Goal: Information Seeking & Learning: Learn about a topic

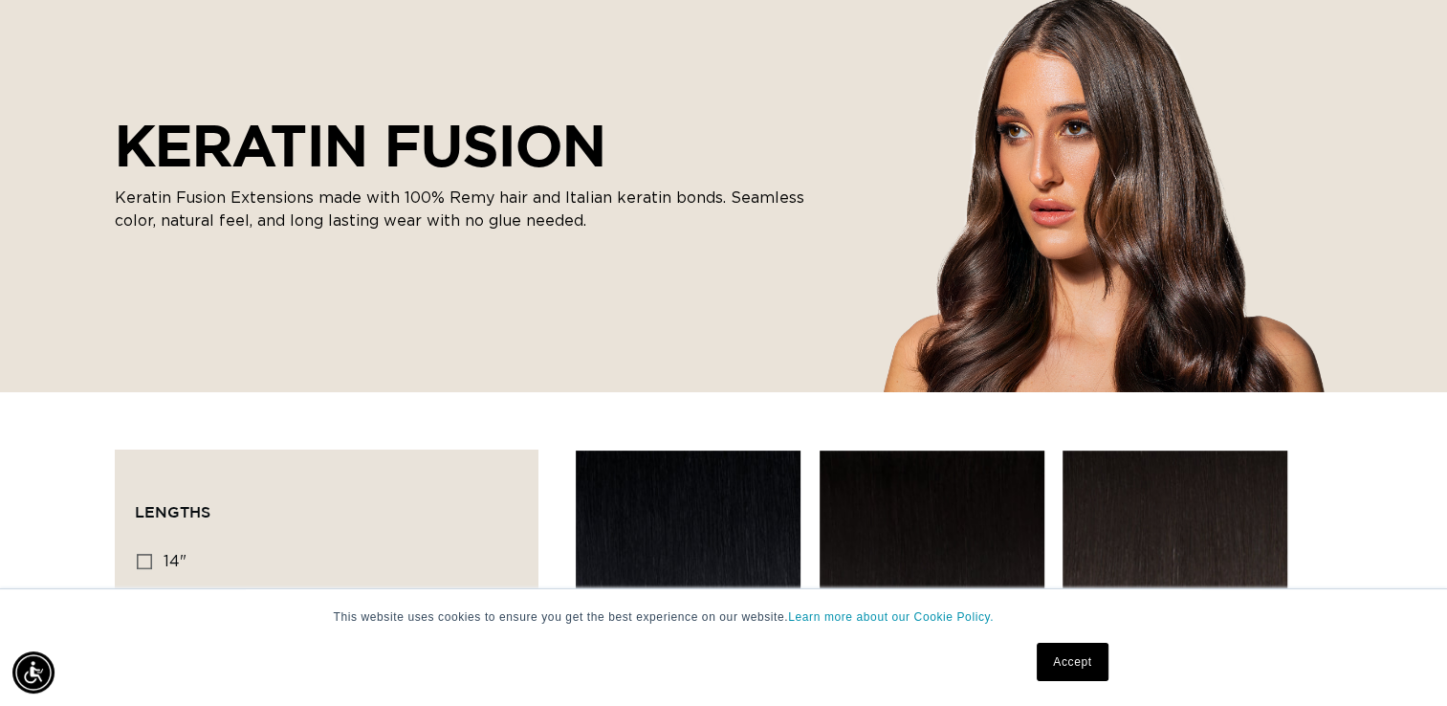
scroll to position [238, 0]
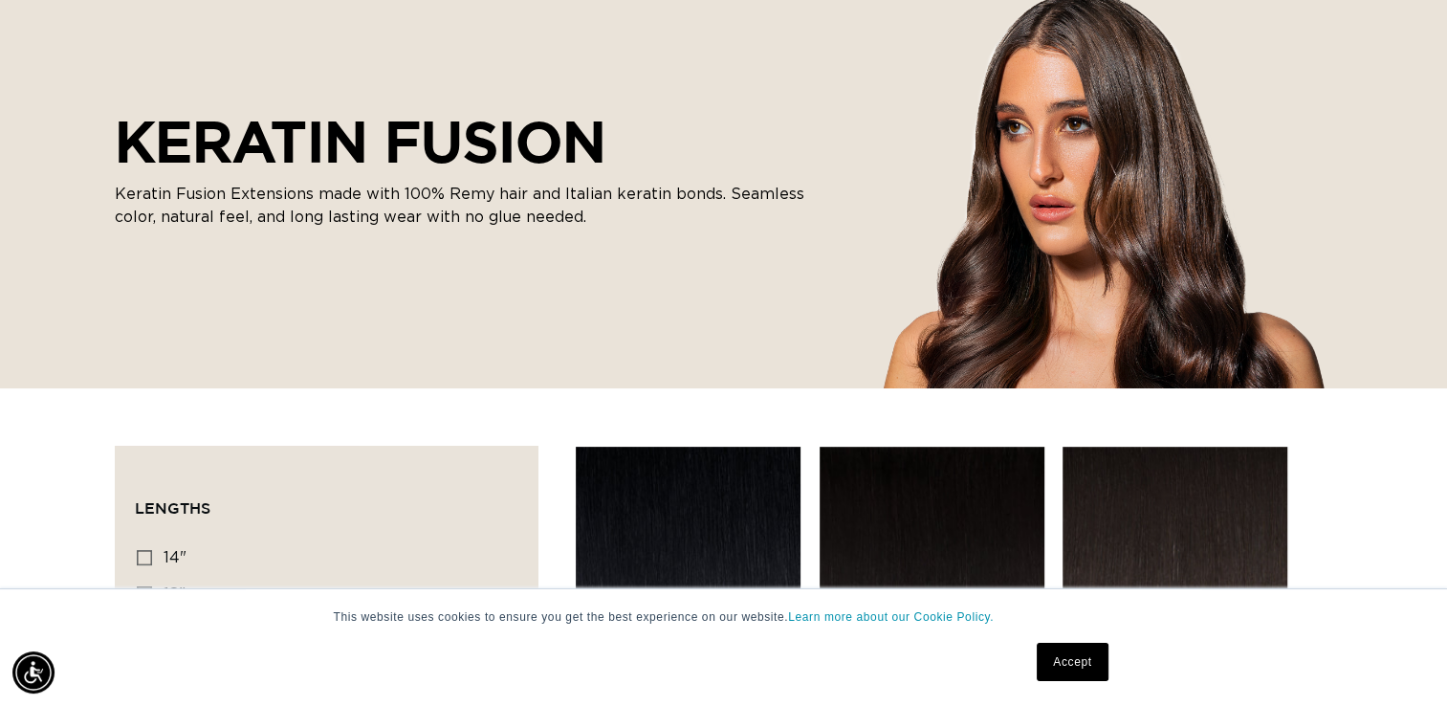
click at [1076, 672] on link "Accept" at bounding box center [1071, 662] width 71 height 38
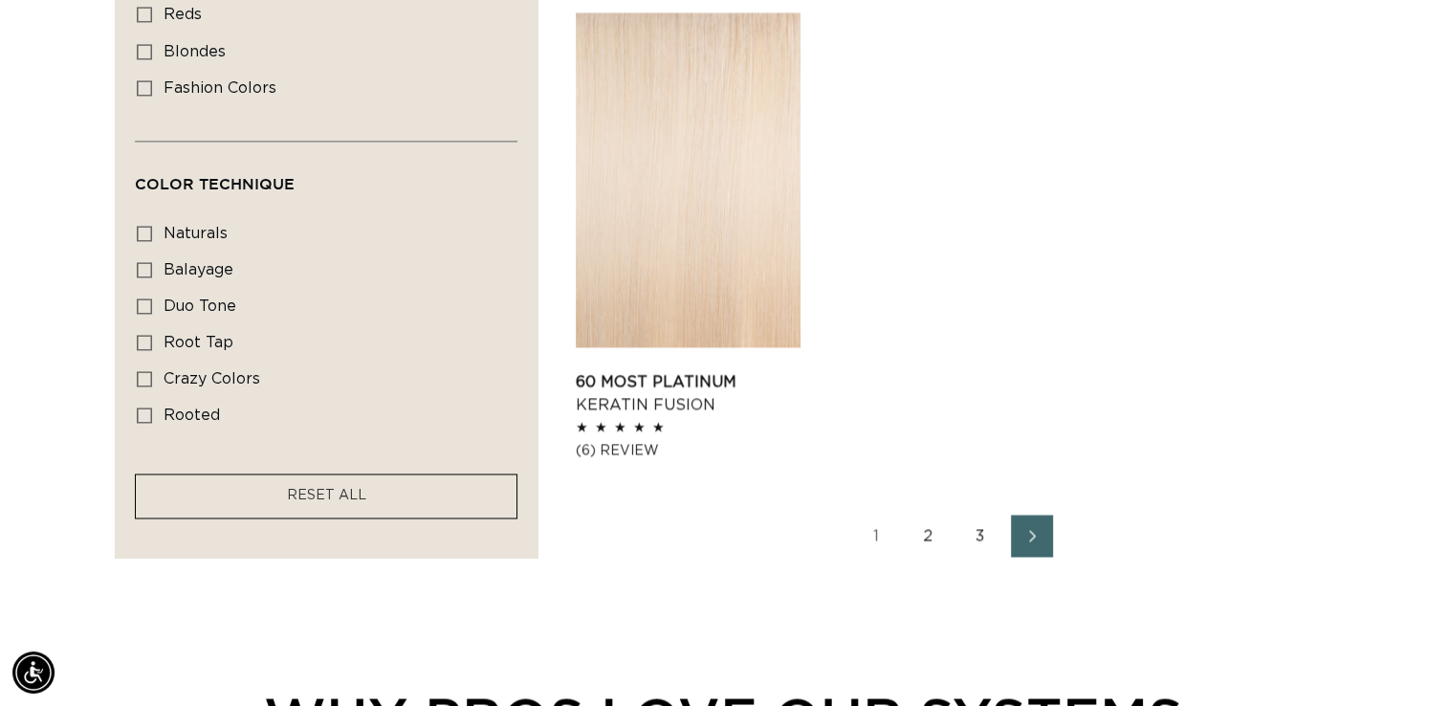
scroll to position [3033, 0]
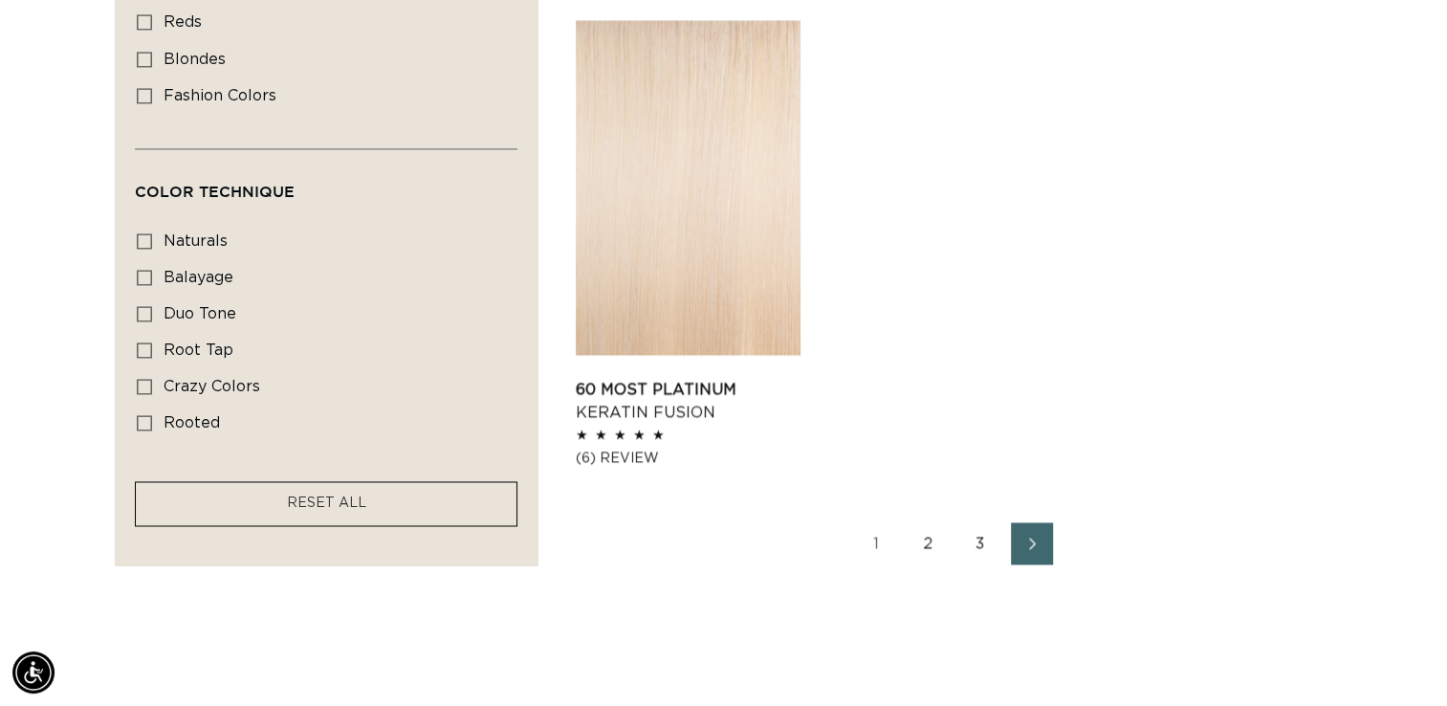
click at [990, 546] on link "3" at bounding box center [980, 543] width 42 height 42
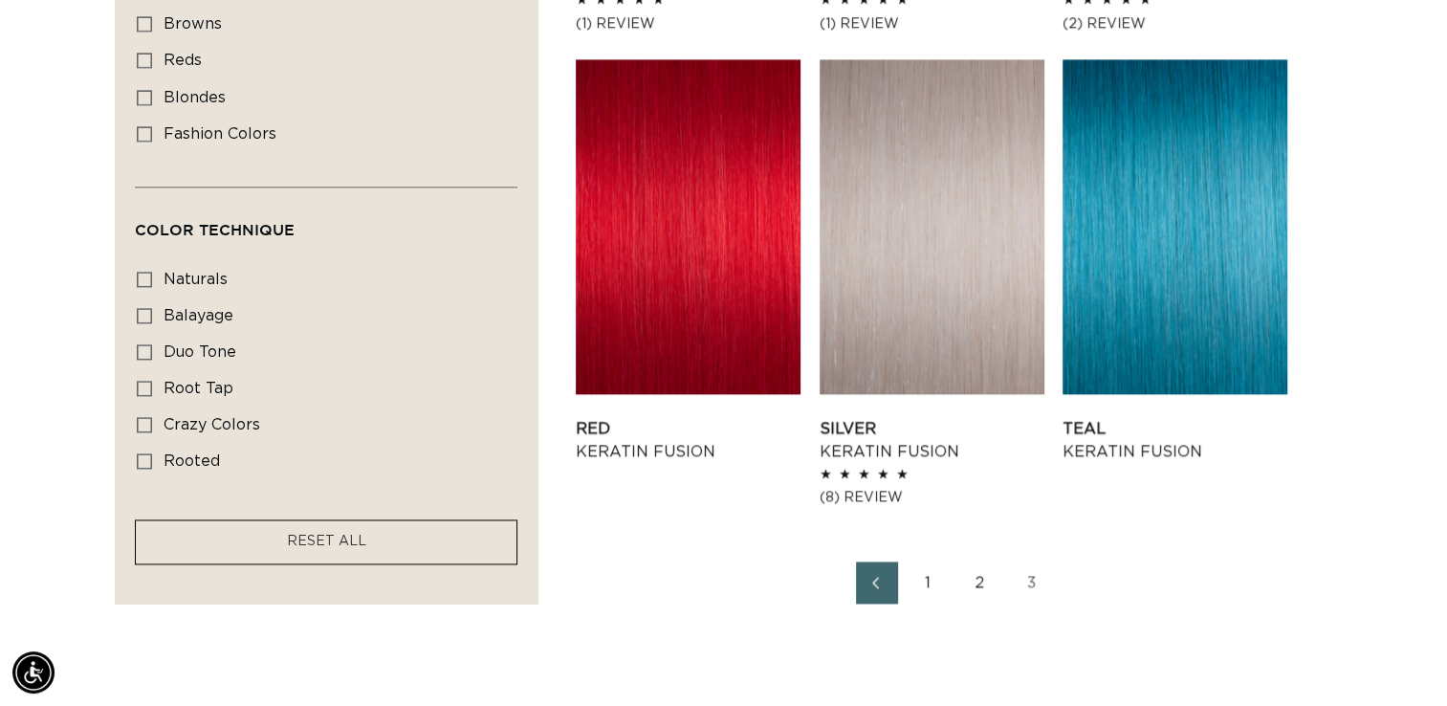
scroll to position [2524, 0]
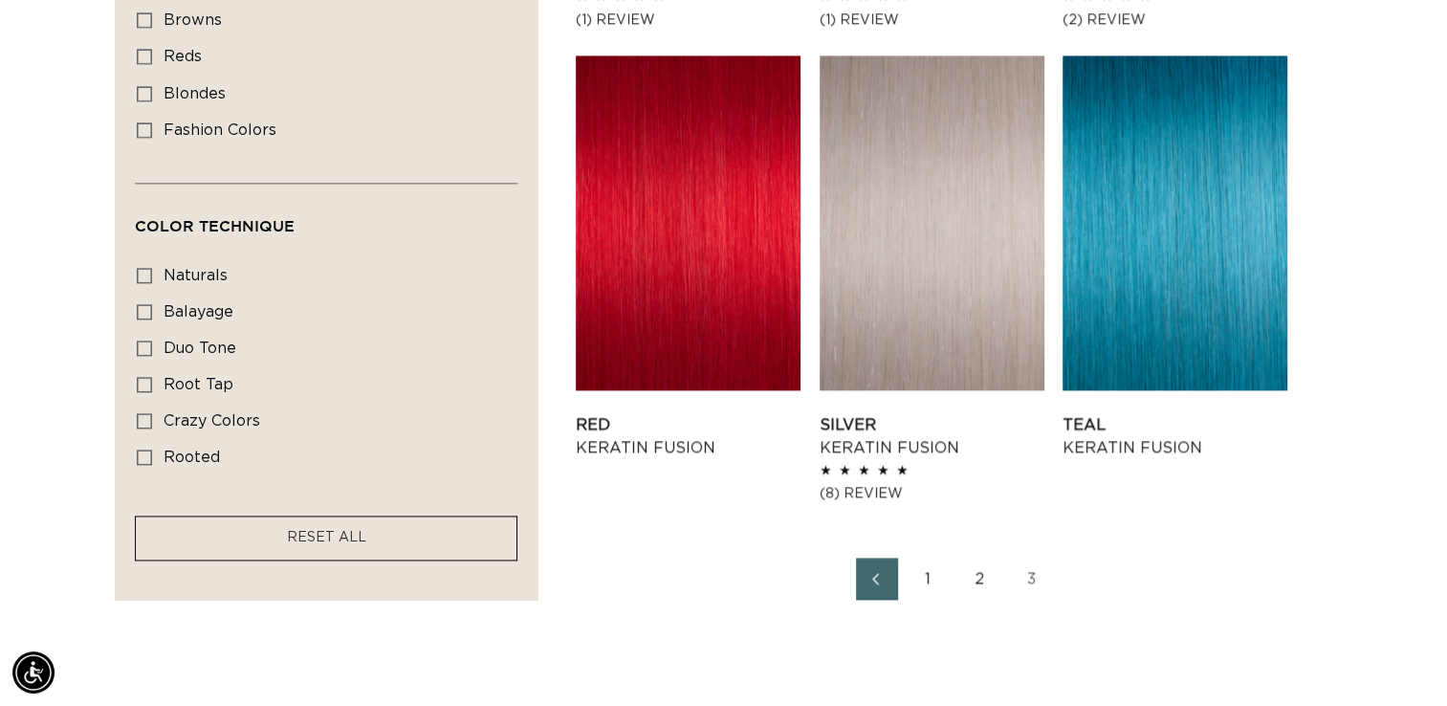
click at [974, 585] on link "2" at bounding box center [980, 578] width 42 height 42
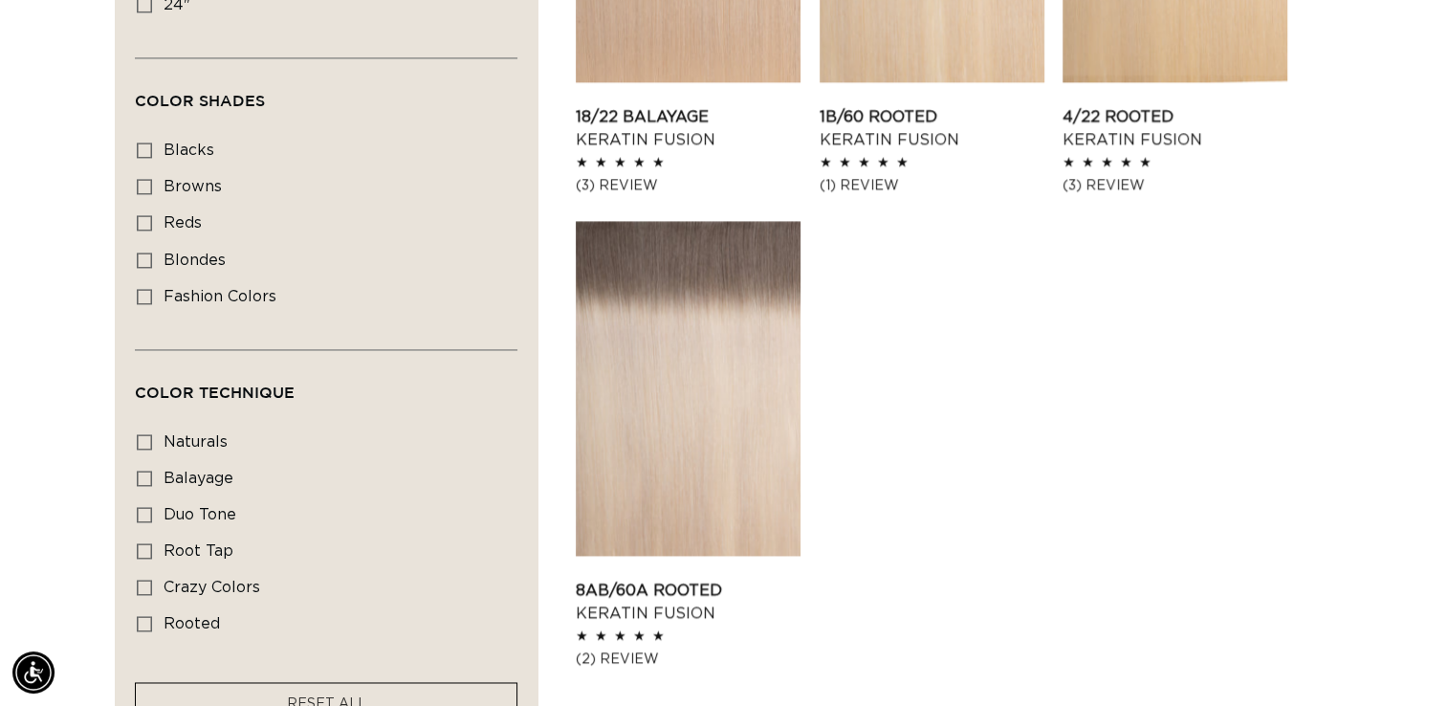
scroll to position [0, 2621]
click at [148, 550] on icon at bounding box center [144, 550] width 15 height 15
click at [148, 550] on input "root tap root tap (6 products)" at bounding box center [144, 550] width 15 height 15
checkbox input "true"
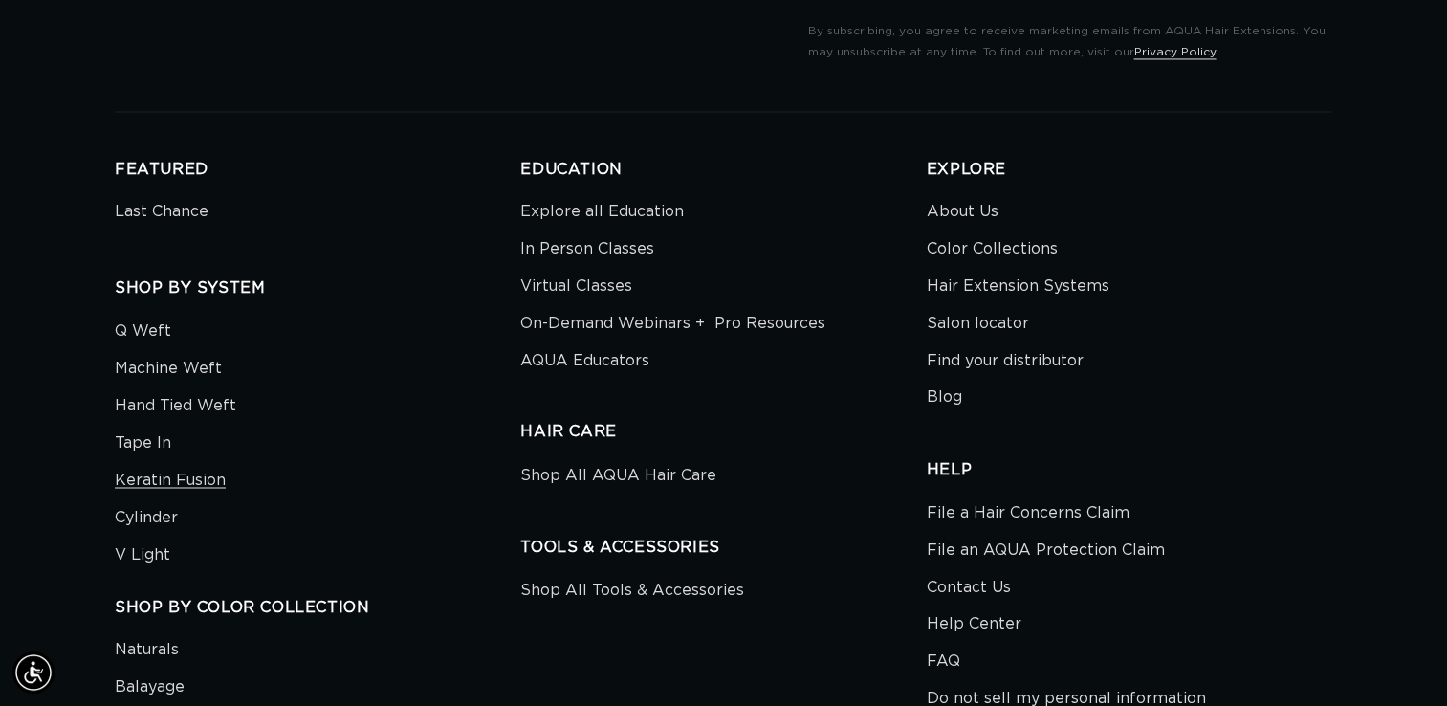
scroll to position [0, 2621]
click at [585, 284] on link "Virtual Classes" at bounding box center [576, 286] width 112 height 37
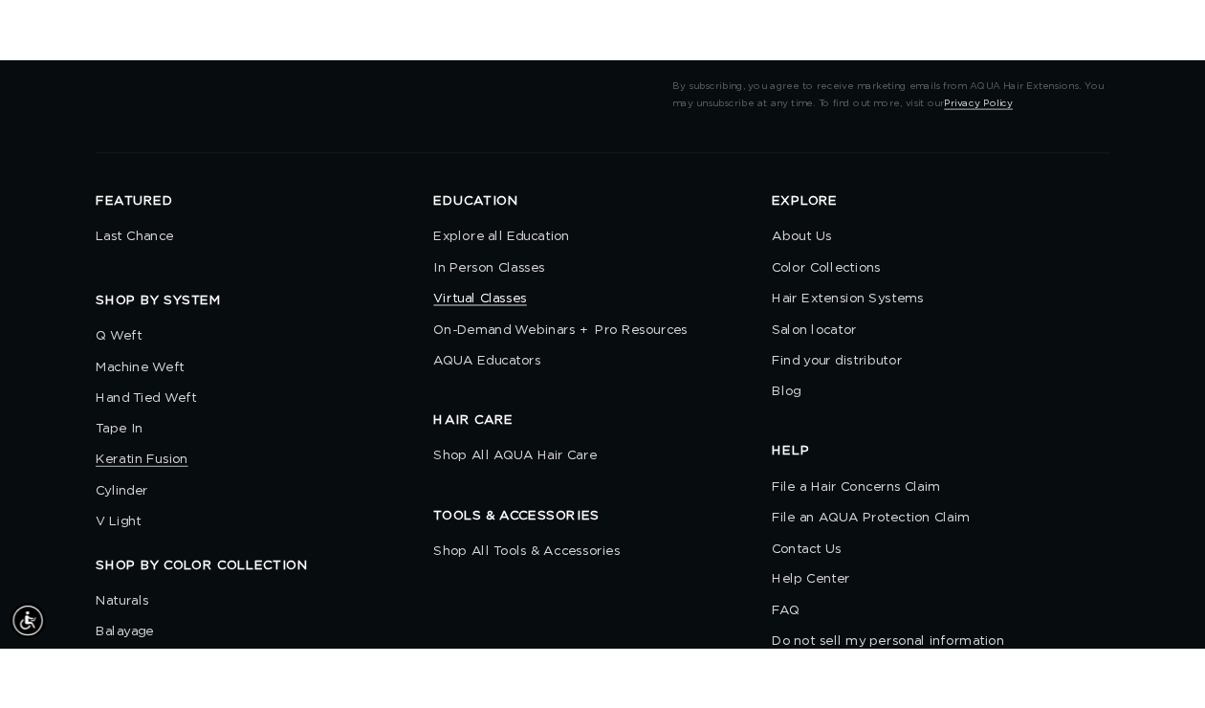
scroll to position [0, 0]
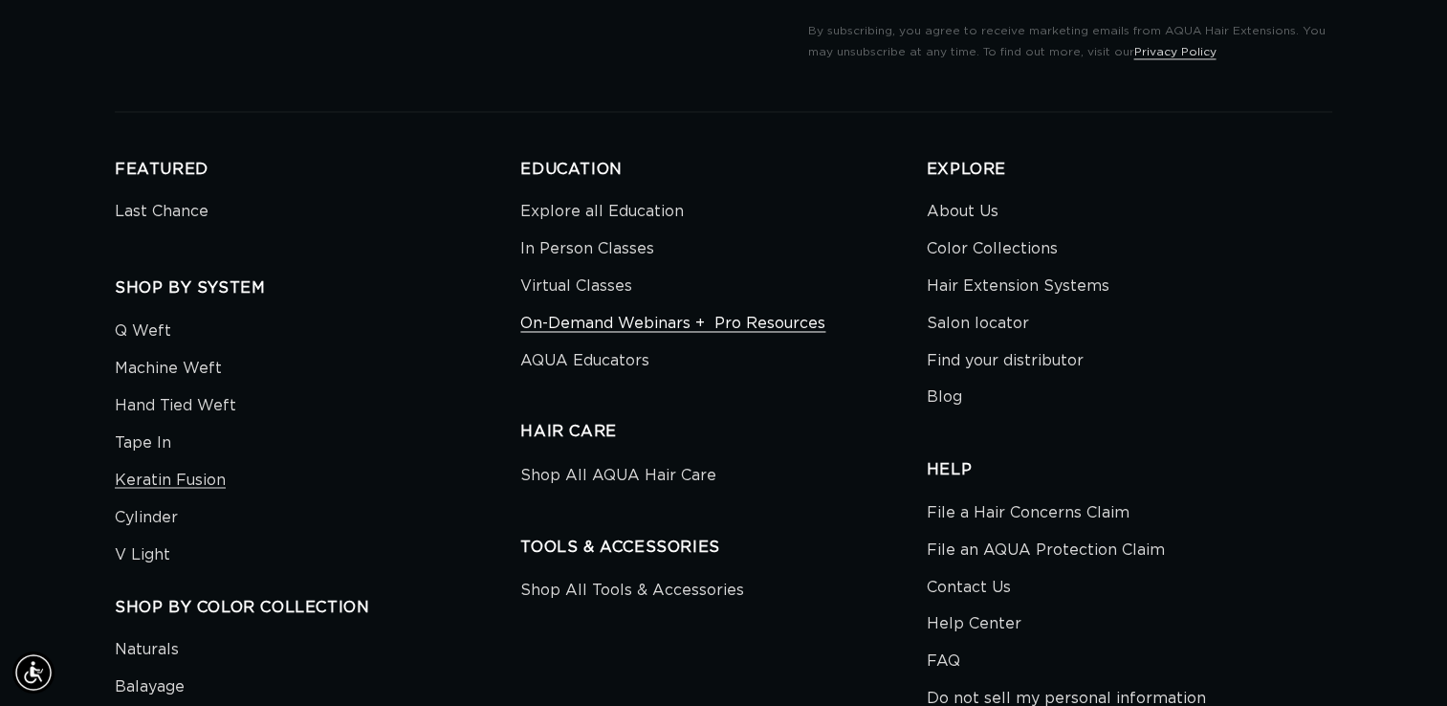
click at [751, 332] on link "On-Demand Webinars +  Pro Resources" at bounding box center [672, 323] width 305 height 37
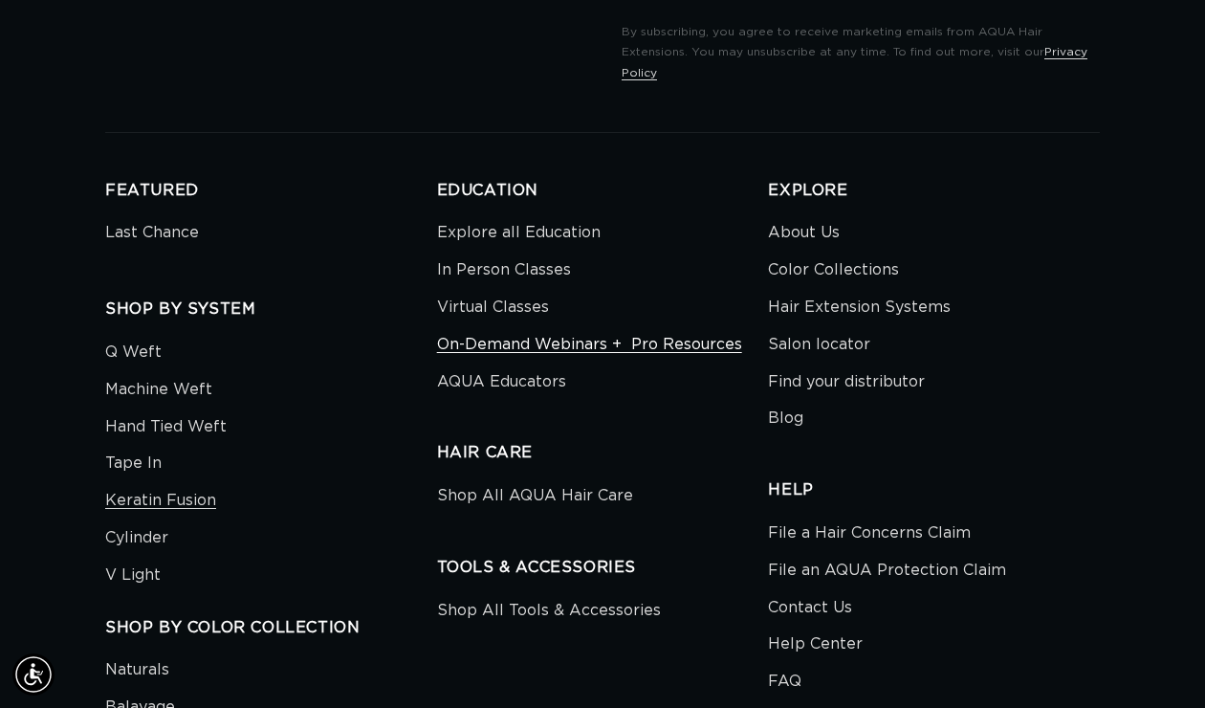
scroll to position [0, 2138]
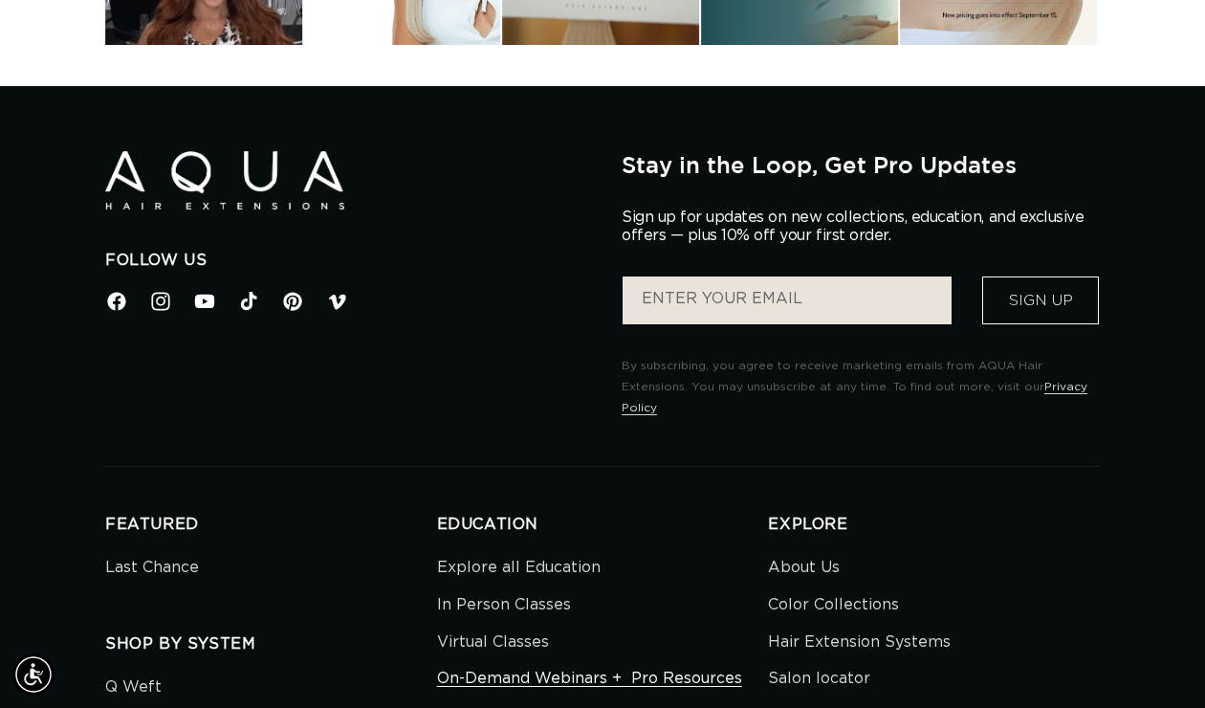
scroll to position [0, 1069]
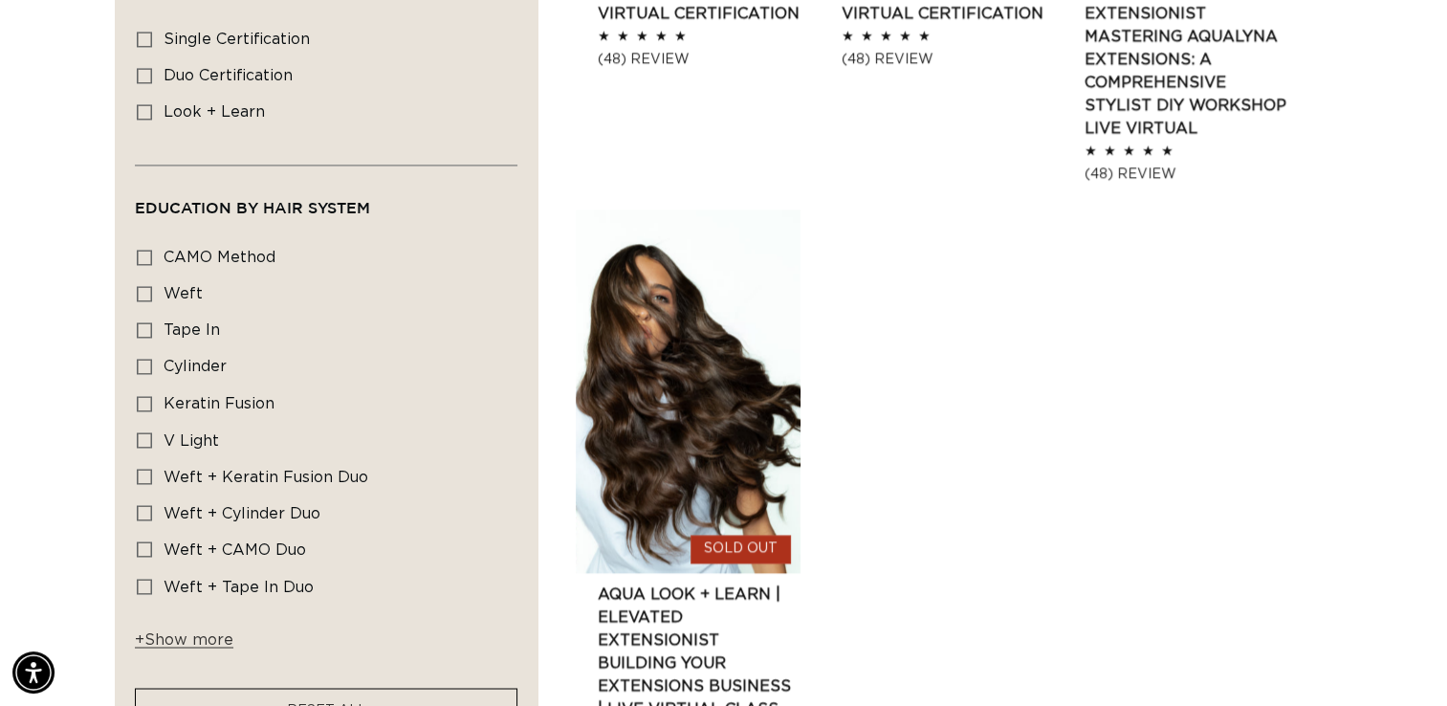
scroll to position [0, 2621]
click at [143, 258] on icon at bounding box center [144, 256] width 15 height 15
click at [143, 258] on input "CAMO Method CAMO Method (1 product)" at bounding box center [144, 256] width 15 height 15
checkbox input "true"
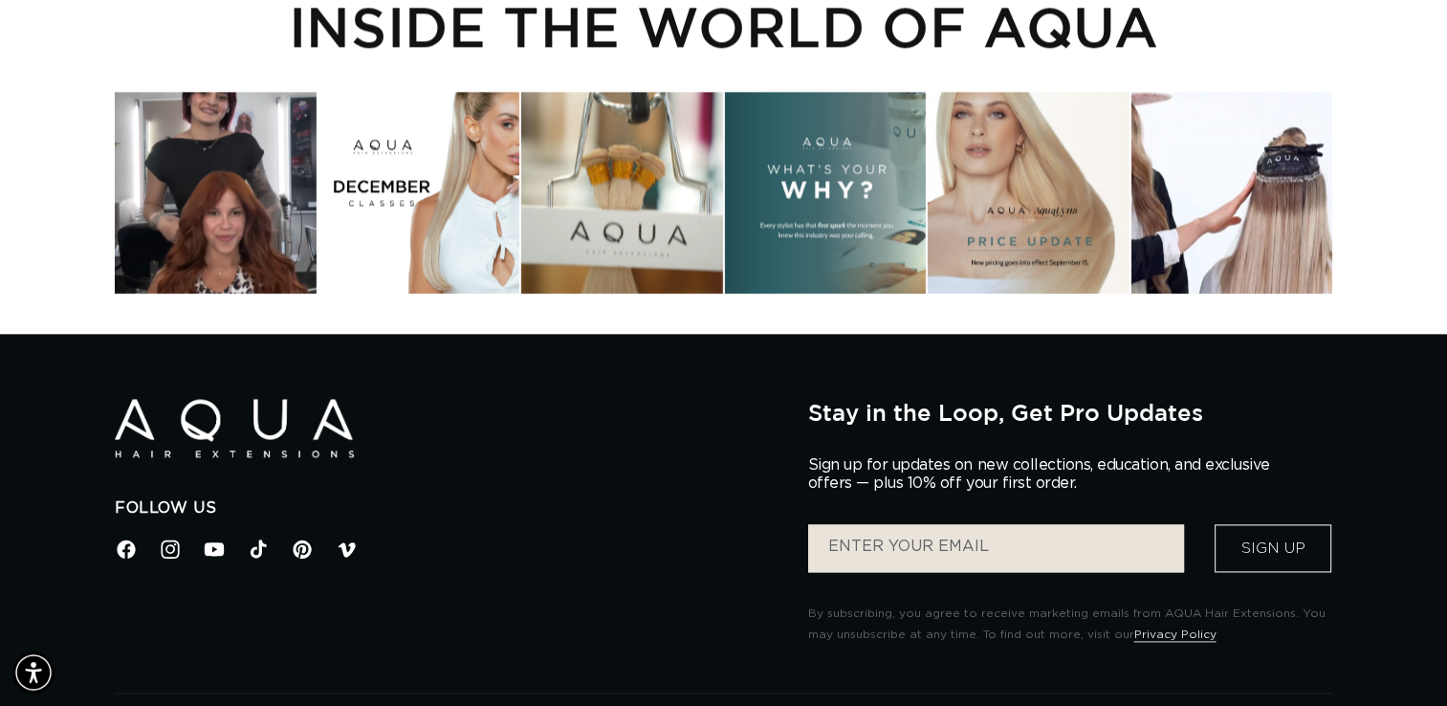
scroll to position [0, 2621]
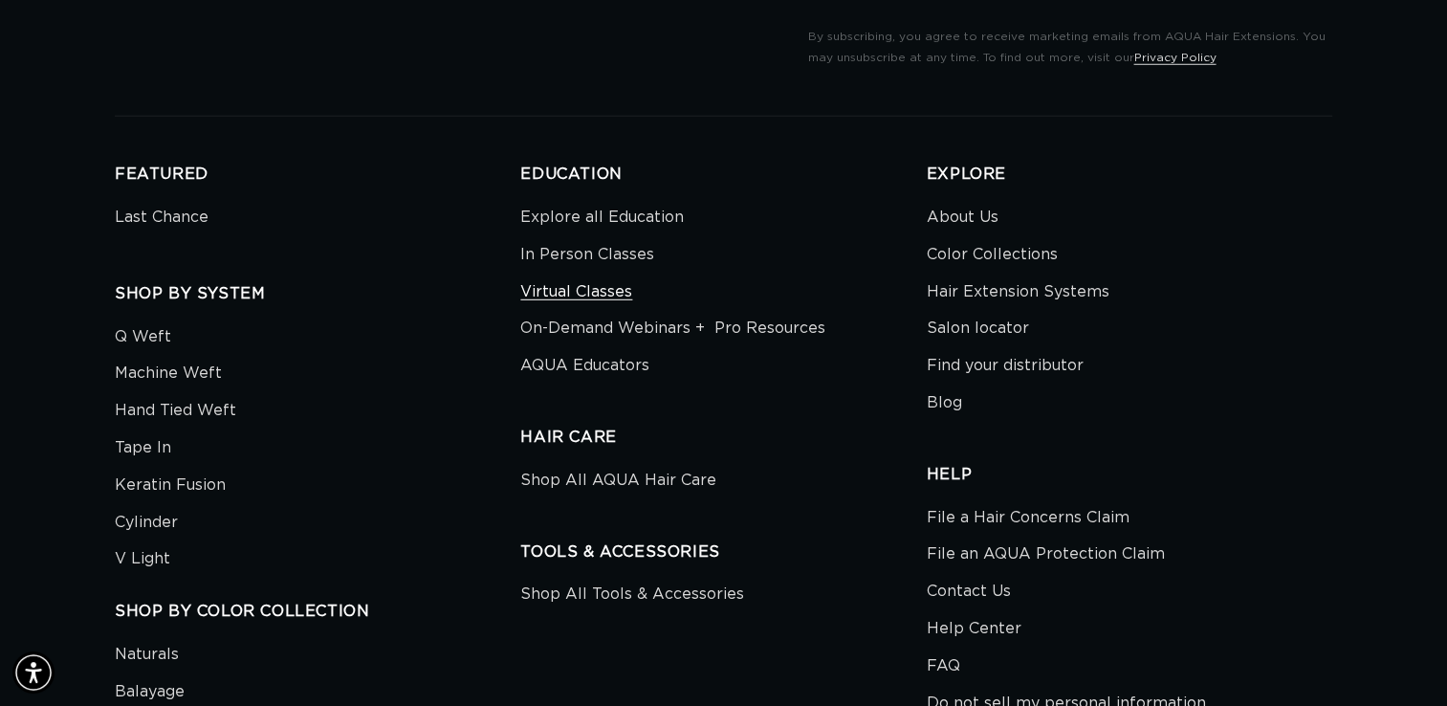
click at [589, 304] on link "Virtual Classes" at bounding box center [576, 291] width 112 height 37
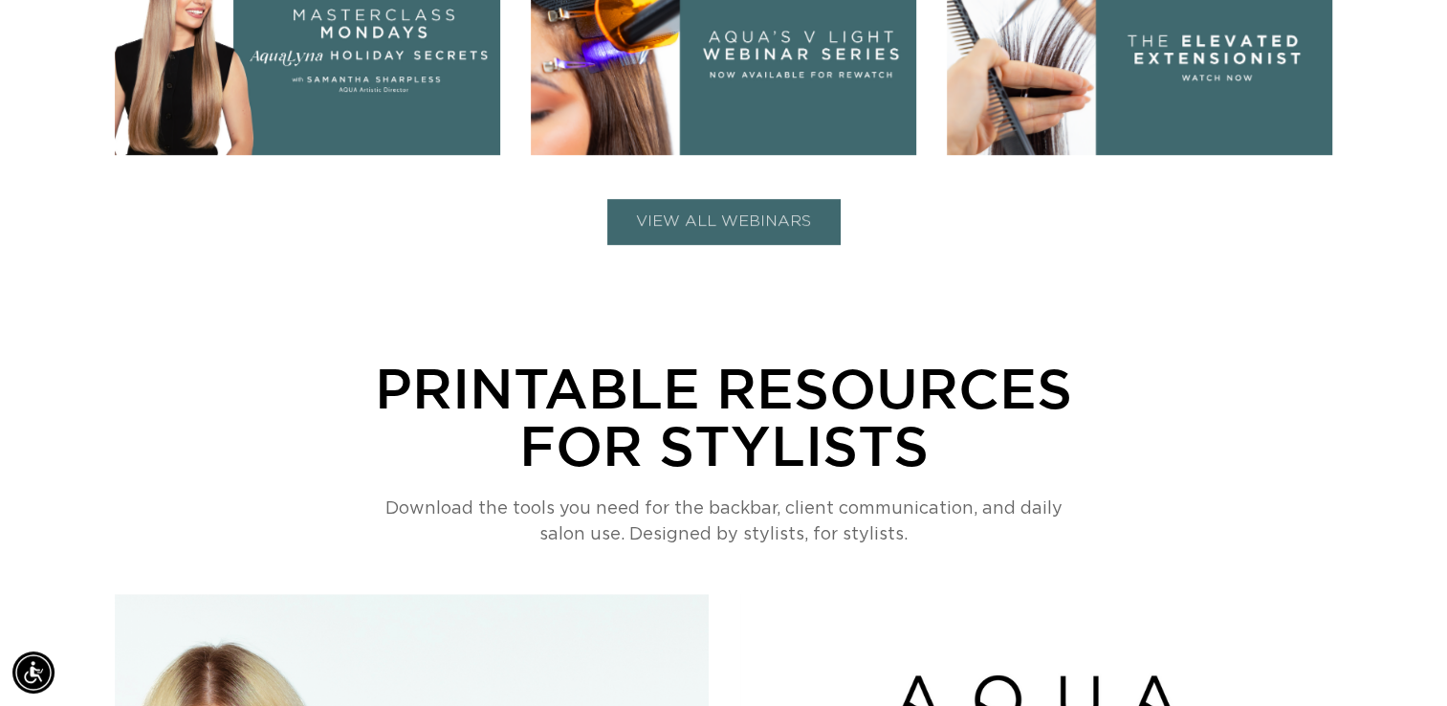
scroll to position [1093, 0]
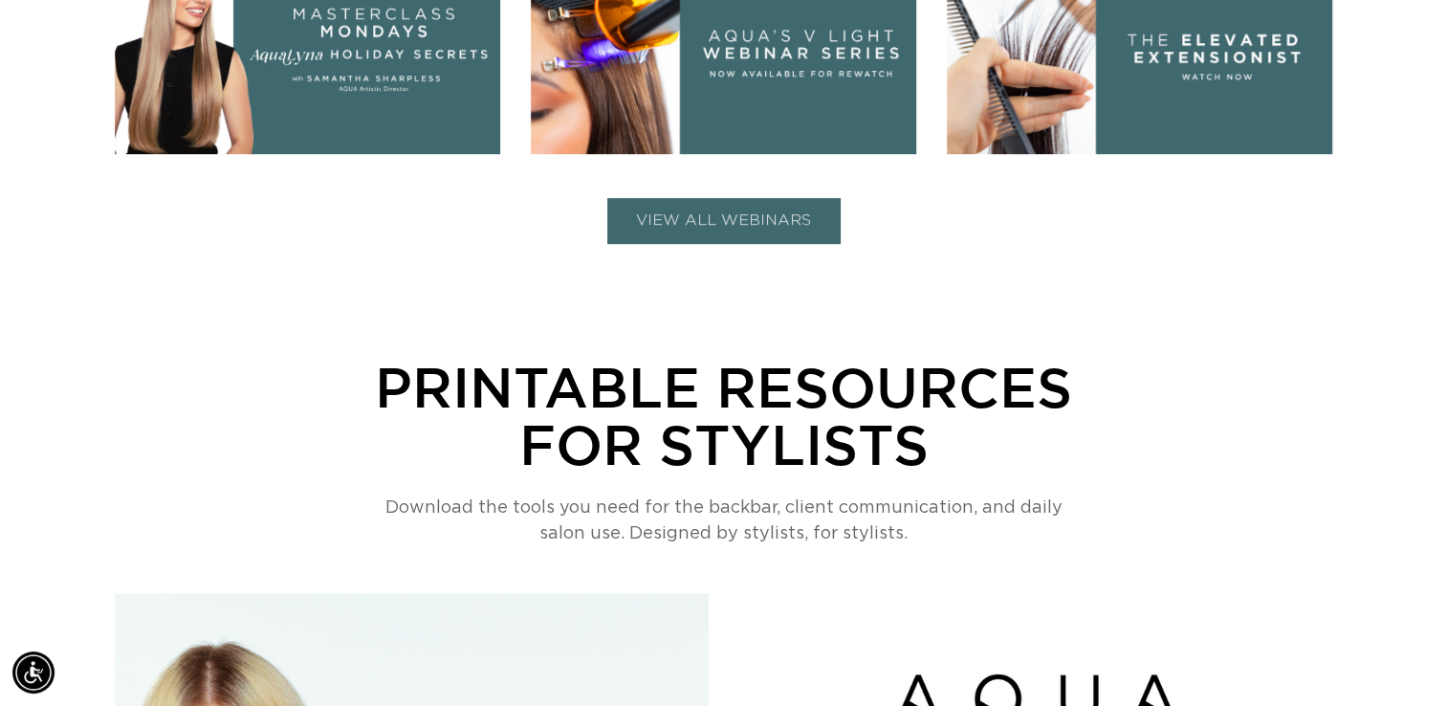
click at [758, 214] on button "VIEW ALL WEBINARS" at bounding box center [723, 220] width 232 height 45
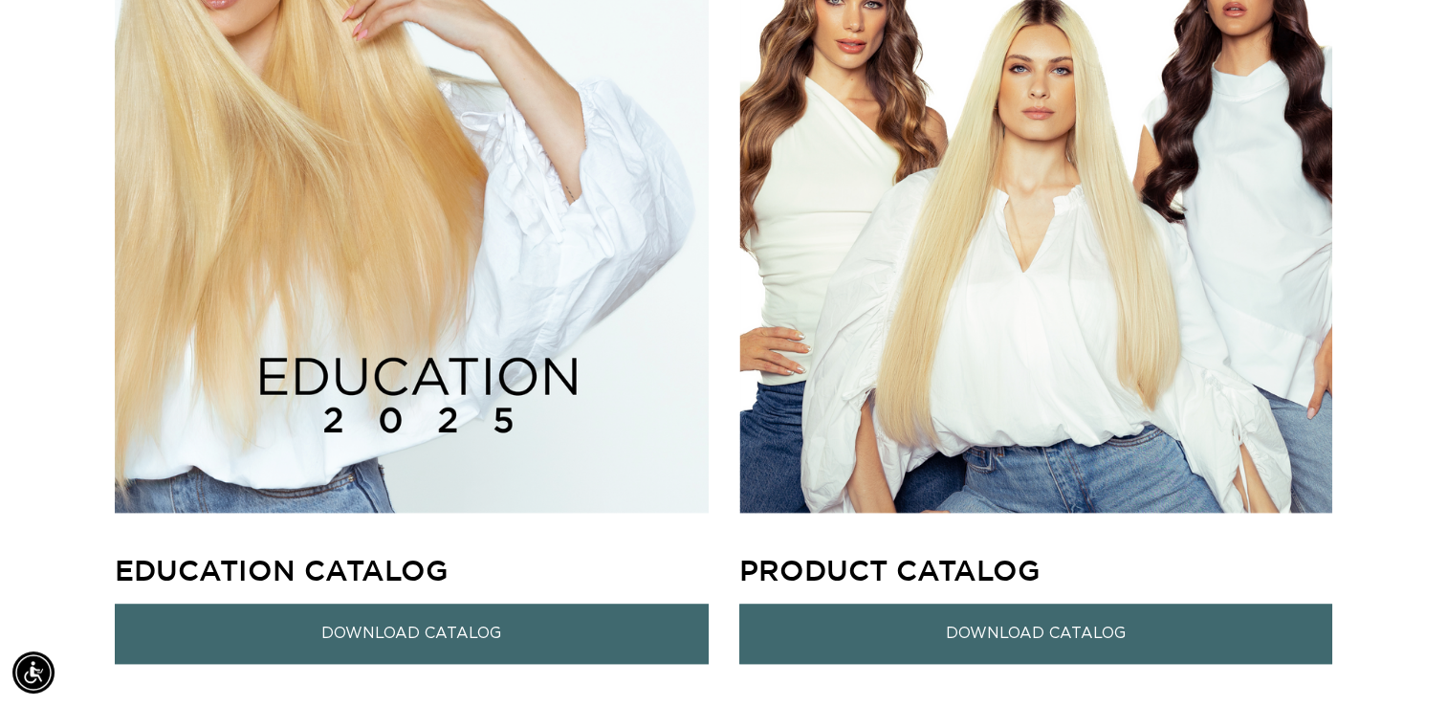
scroll to position [2775, 0]
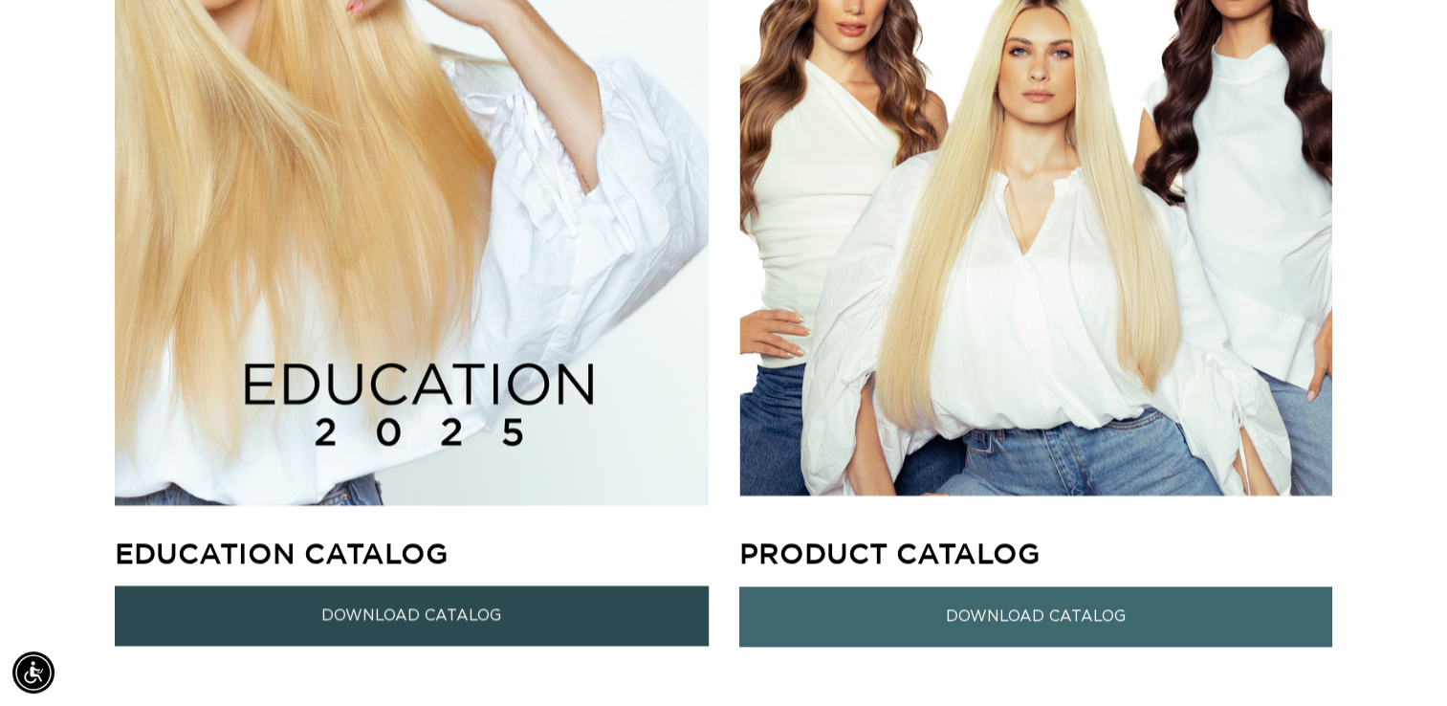
click at [579, 612] on link "Download Catalog" at bounding box center [412, 615] width 594 height 60
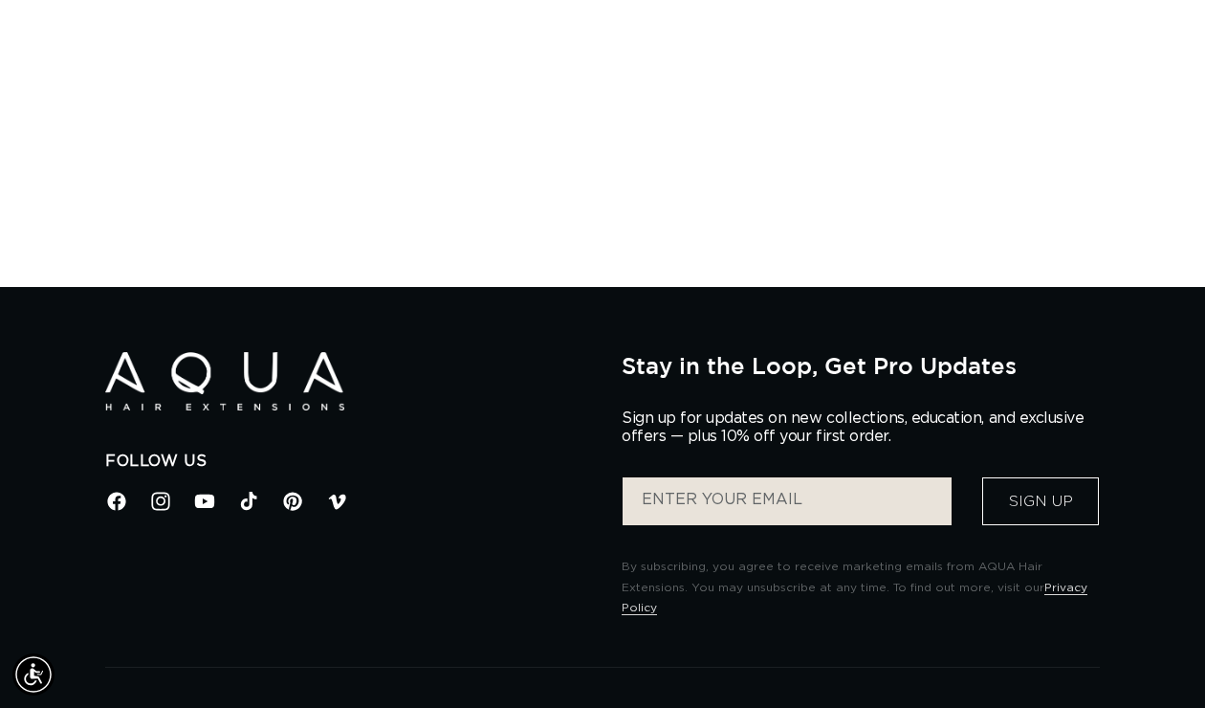
scroll to position [3607, 0]
